Goal: Answer question/provide support: Participate in discussion

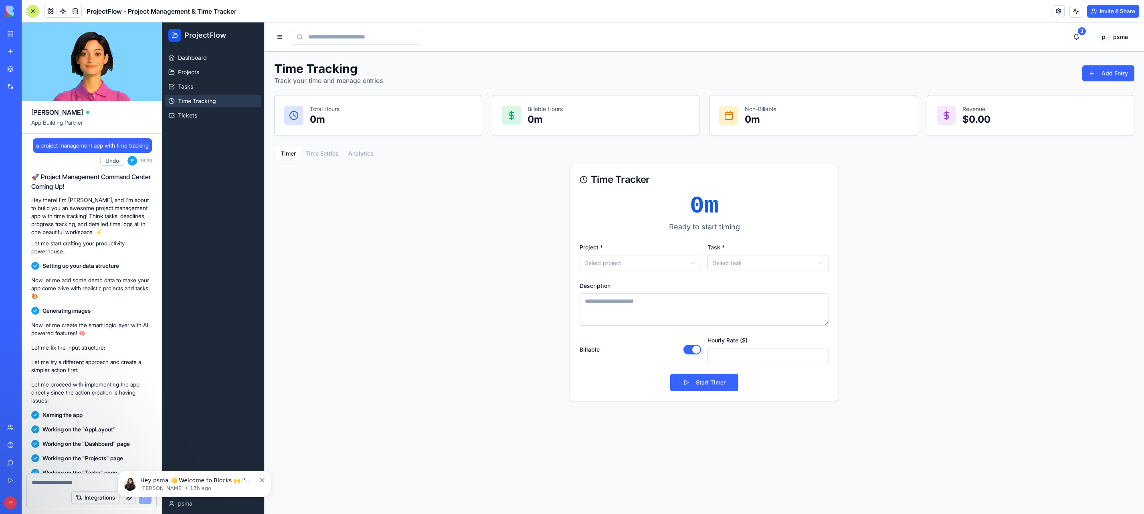
scroll to position [615, 0]
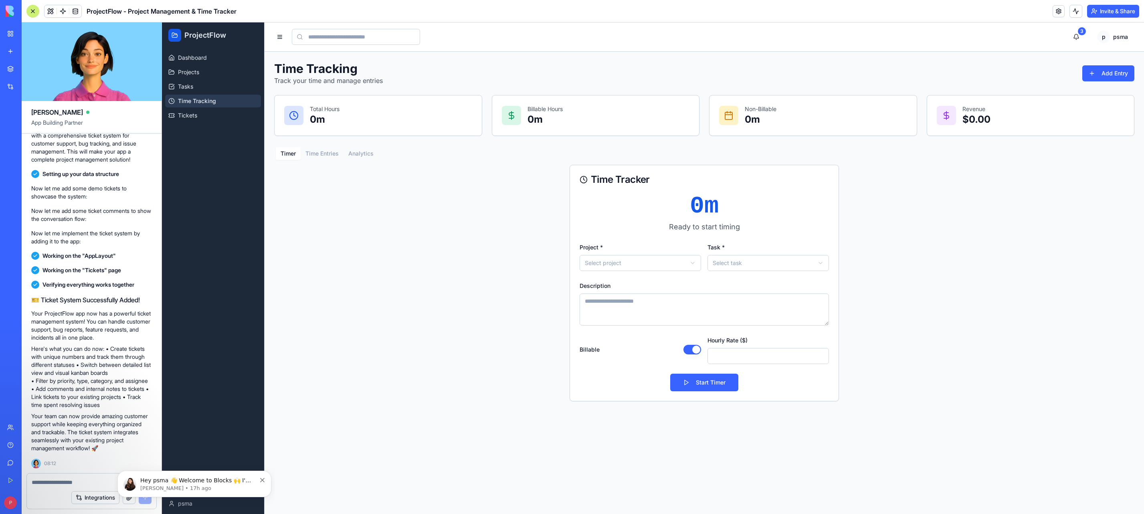
click at [204, 120] on link "Tickets" at bounding box center [213, 115] width 96 height 13
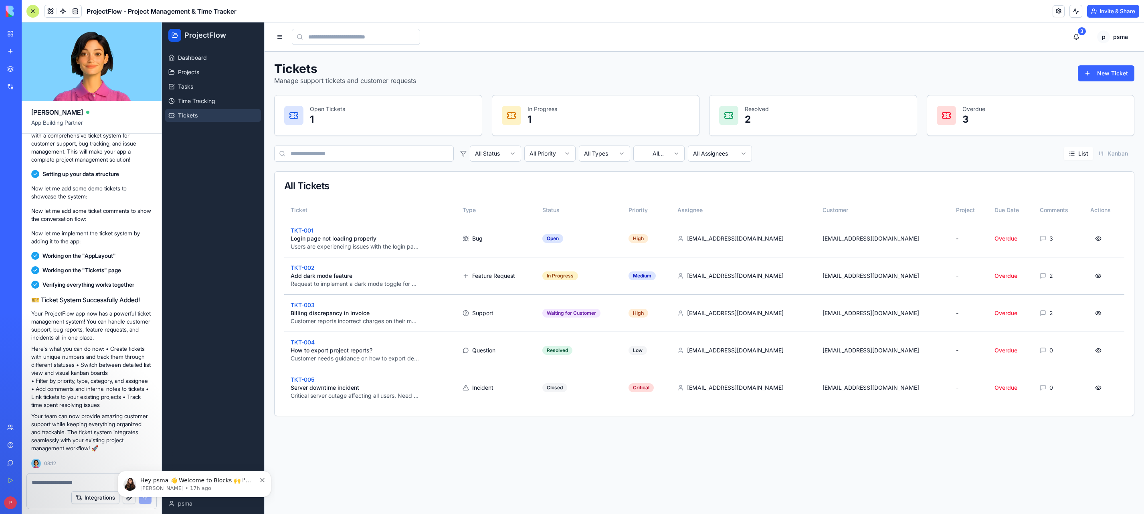
click at [427, 235] on p "Login page not loading properly" at bounding box center [370, 239] width 159 height 8
click at [300, 229] on p "TKT-001" at bounding box center [370, 231] width 159 height 8
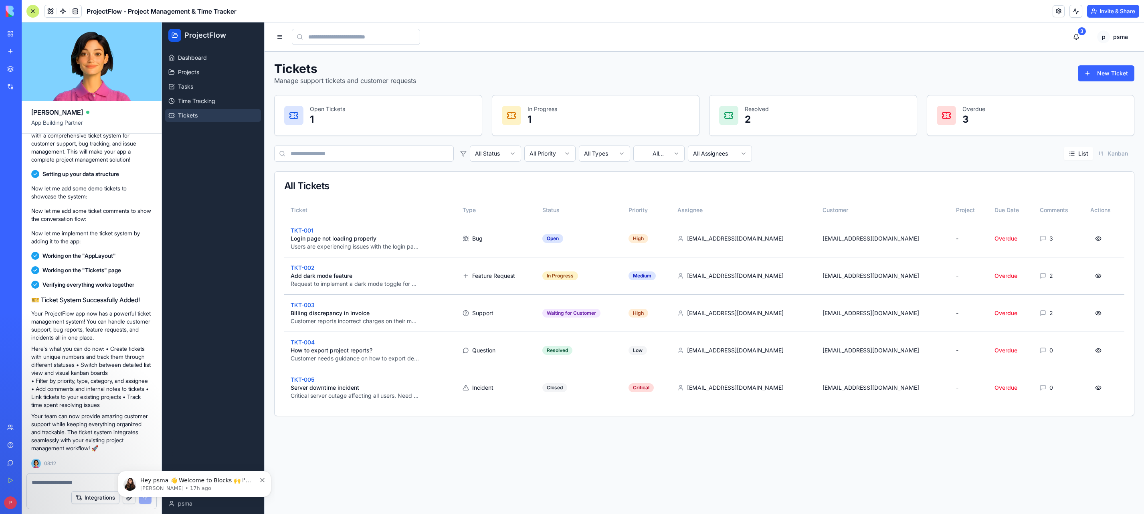
click at [476, 234] on td "Bug" at bounding box center [496, 238] width 80 height 37
click at [1095, 236] on button at bounding box center [1099, 238] width 16 height 14
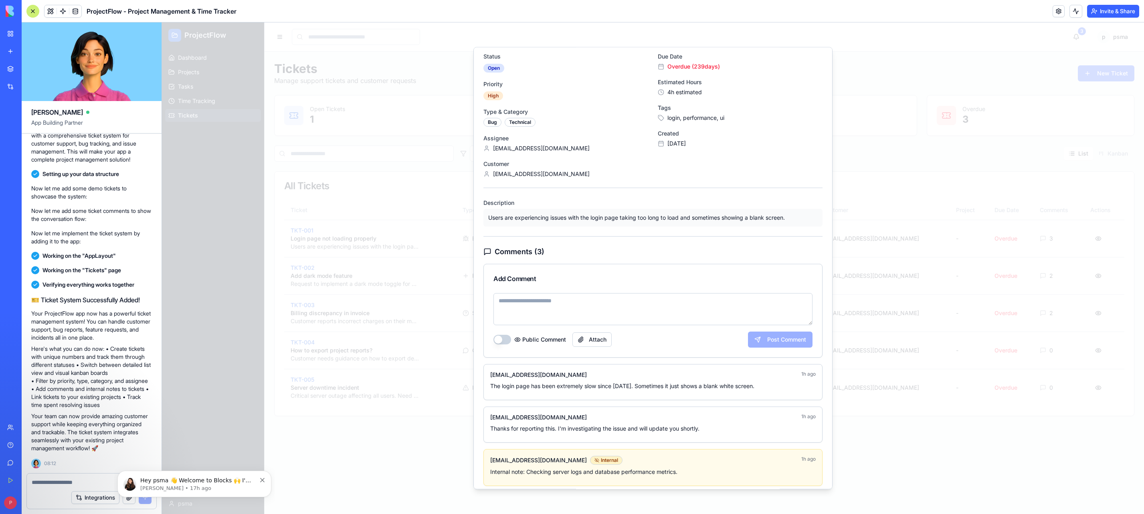
scroll to position [60, 0]
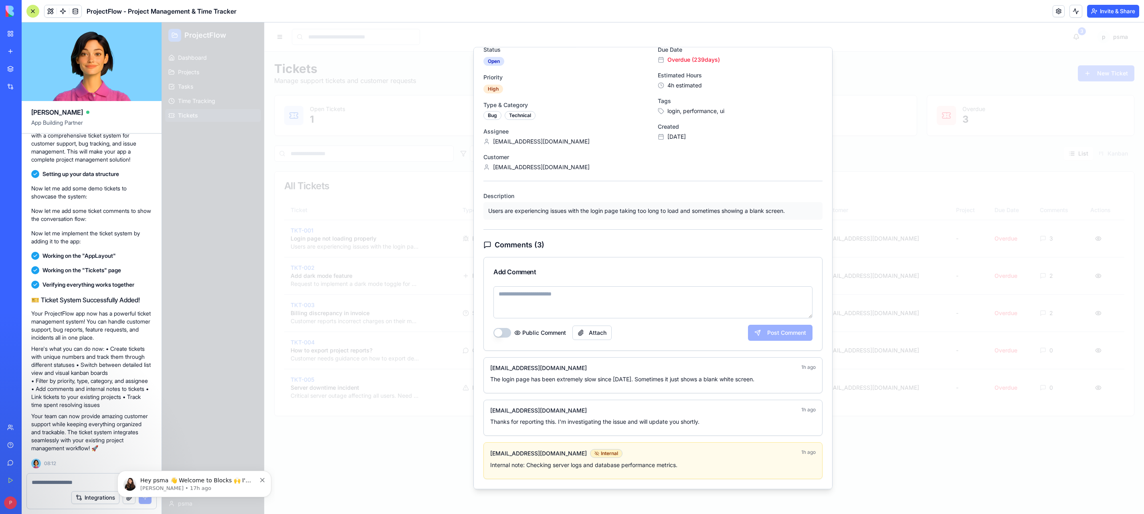
click at [752, 305] on textarea at bounding box center [653, 302] width 319 height 32
type textarea "******"
click at [777, 330] on button "Post Comment" at bounding box center [780, 333] width 65 height 16
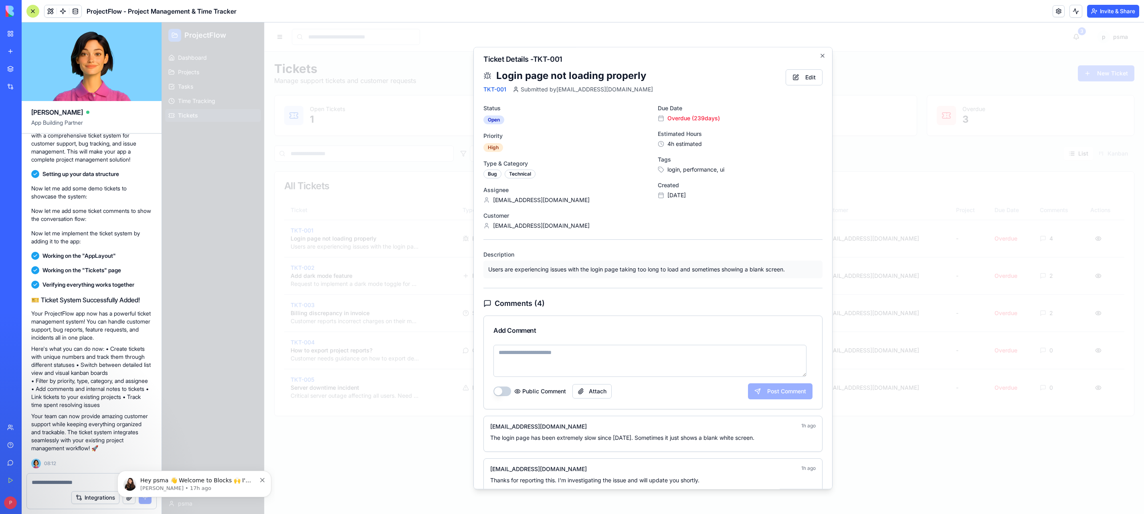
scroll to position [0, 0]
click at [820, 59] on icon "button" at bounding box center [823, 57] width 6 height 6
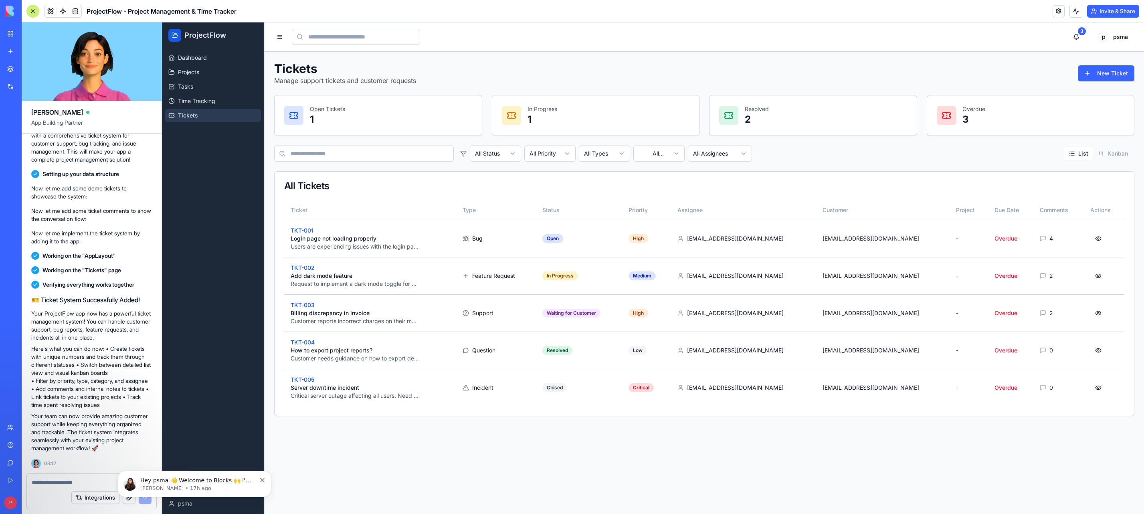
click at [301, 229] on p "TKT-001" at bounding box center [370, 231] width 159 height 8
click at [518, 28] on header "3 p psma" at bounding box center [705, 36] width 880 height 29
